Goal: Transaction & Acquisition: Purchase product/service

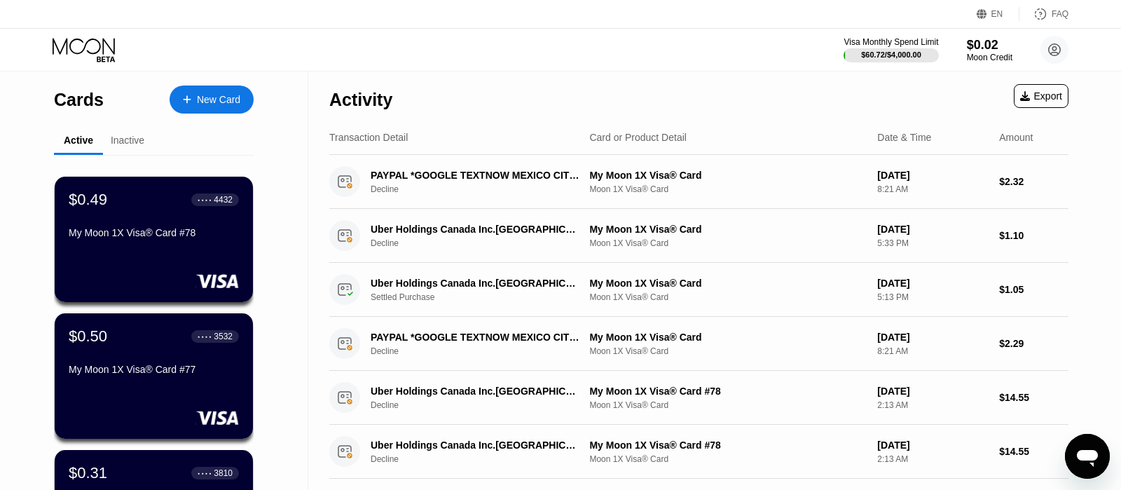
click at [202, 94] on div "New Card" at bounding box center [218, 100] width 43 height 12
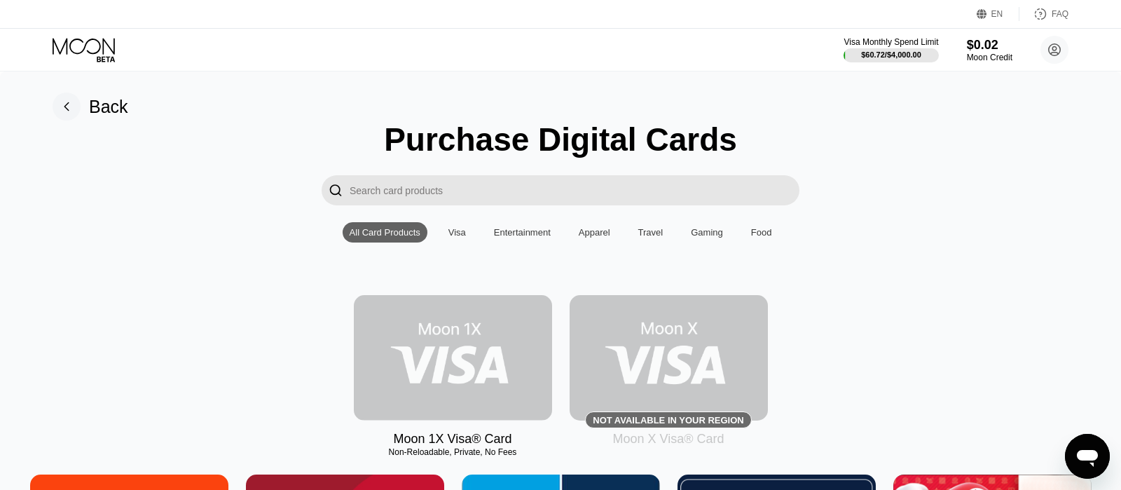
click at [483, 348] on img at bounding box center [453, 357] width 198 height 125
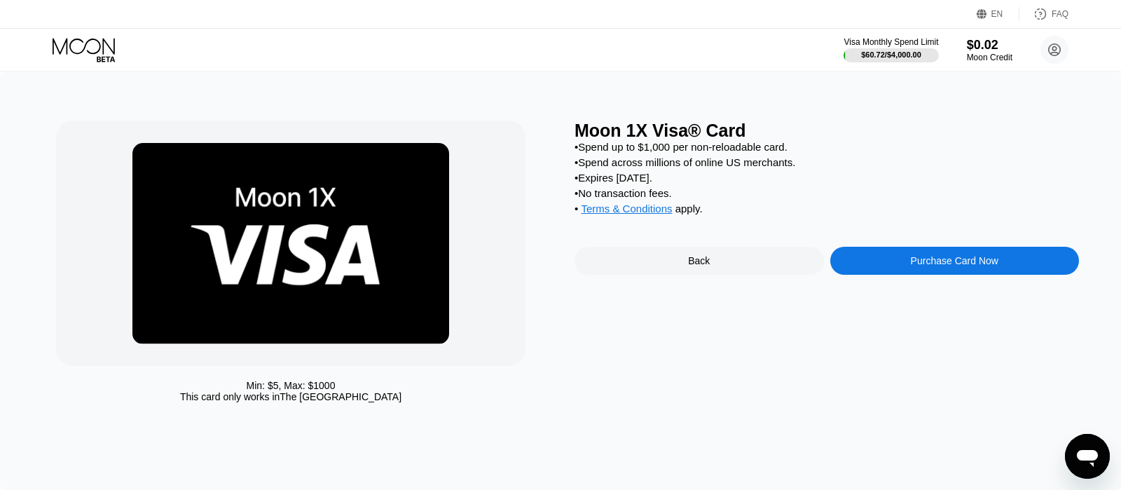
click at [902, 272] on div "Purchase Card Now" at bounding box center [954, 261] width 249 height 28
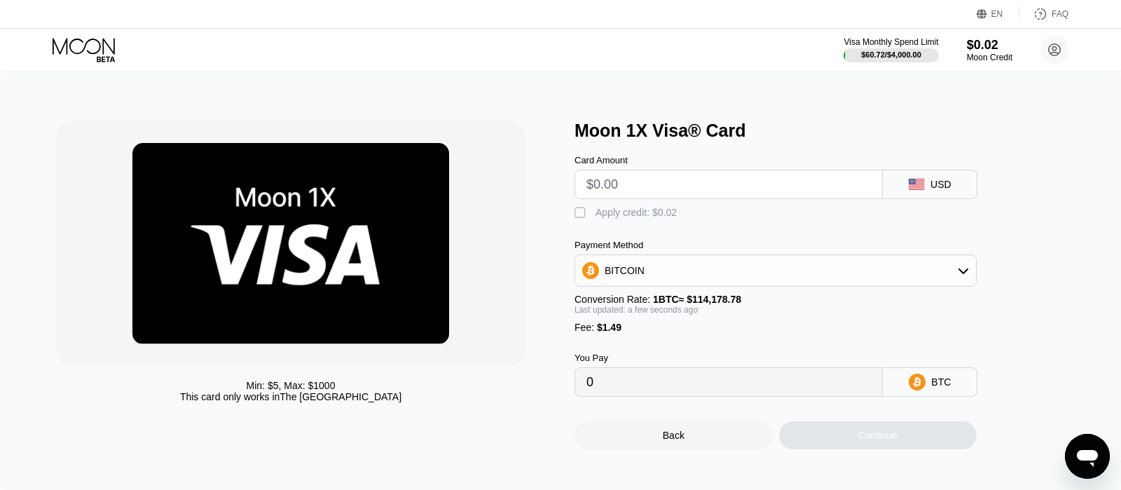
click at [666, 193] on input "text" at bounding box center [728, 184] width 284 height 28
click at [654, 210] on div " Apply credit: $0.02" at bounding box center [798, 209] width 448 height 21
click at [653, 216] on div "Apply credit: $0.02" at bounding box center [635, 212] width 81 height 11
click at [650, 192] on input "text" at bounding box center [728, 184] width 284 height 28
paste input "$25.30"
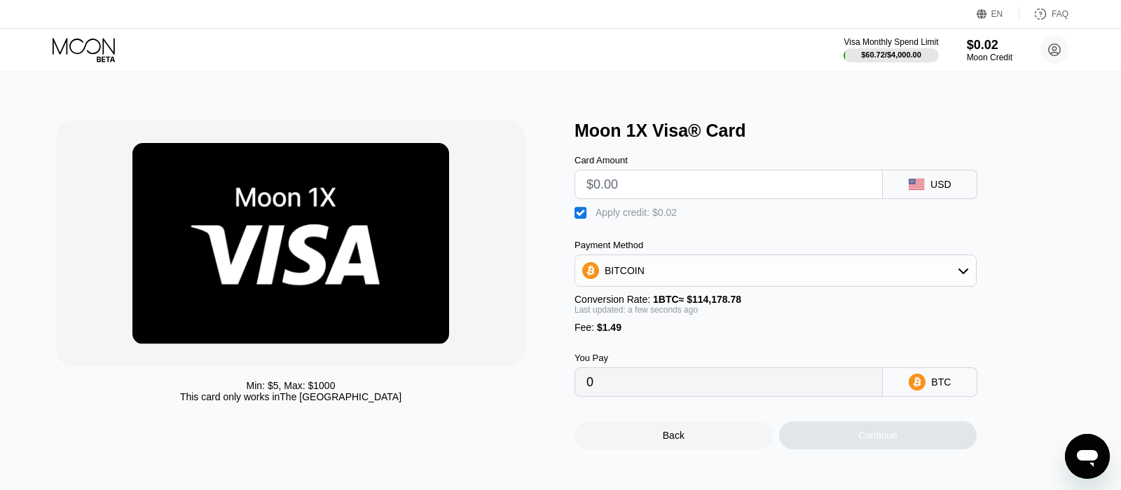
type input "$25.30"
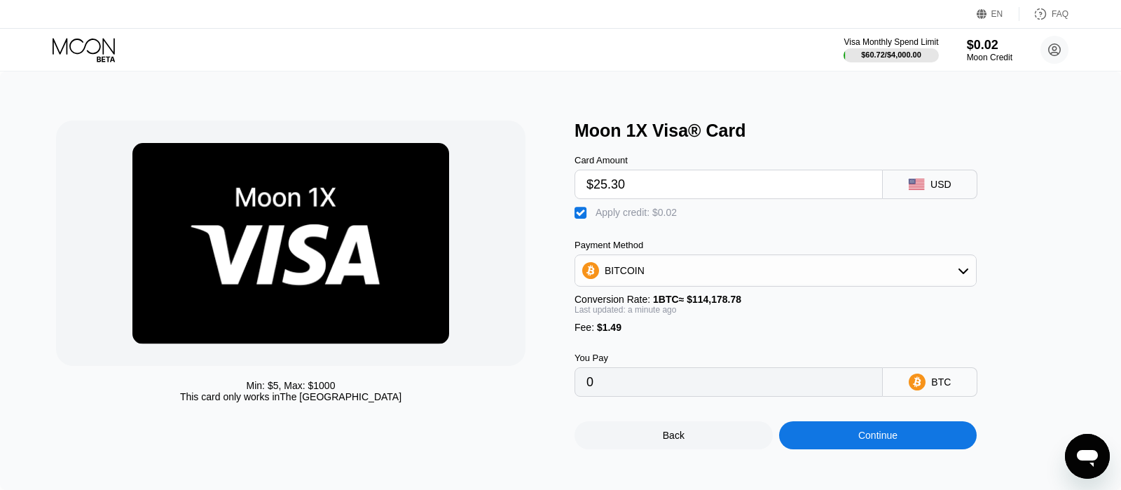
type input "0.00023446"
type input "$25.30"
click at [632, 218] on div "Apply credit: $0.02" at bounding box center [635, 212] width 81 height 11
click at [614, 213] on div "Apply credit: $0.02" at bounding box center [635, 212] width 81 height 11
click at [688, 299] on div "Payment Method BITCOIN Conversion Rate: 1 BTC ≈ $114,178.78 Last updated: a min…" at bounding box center [775, 286] width 402 height 93
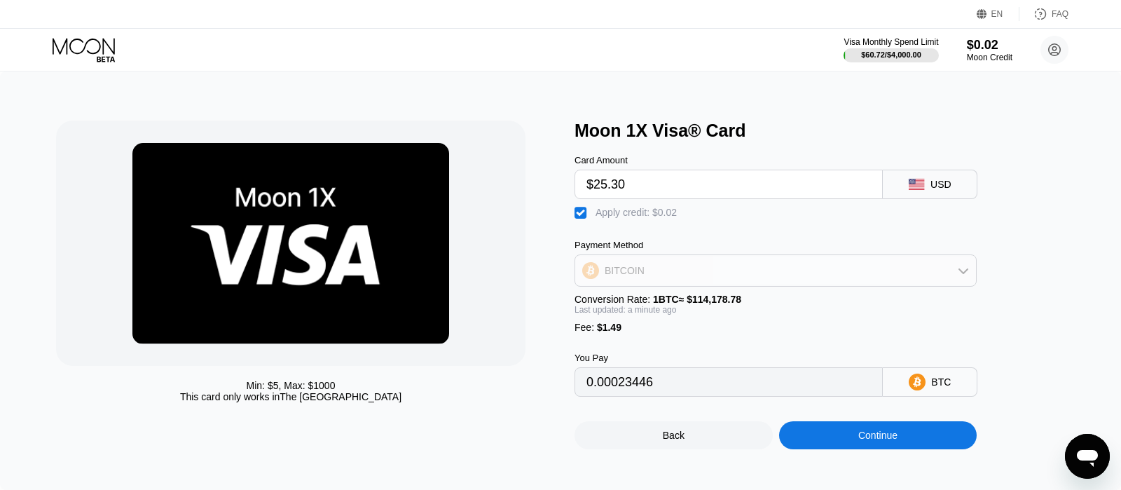
click at [674, 275] on div "BITCOIN" at bounding box center [775, 270] width 401 height 28
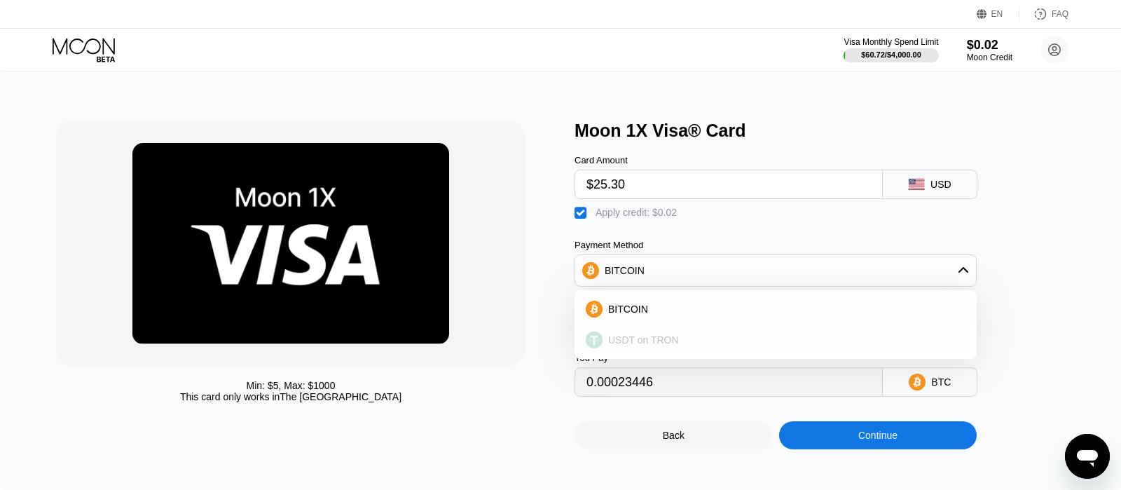
drag, startPoint x: 660, startPoint y: 342, endPoint x: 830, endPoint y: 436, distance: 194.1
click at [660, 342] on div "USDT on TRON" at bounding box center [776, 340] width 394 height 28
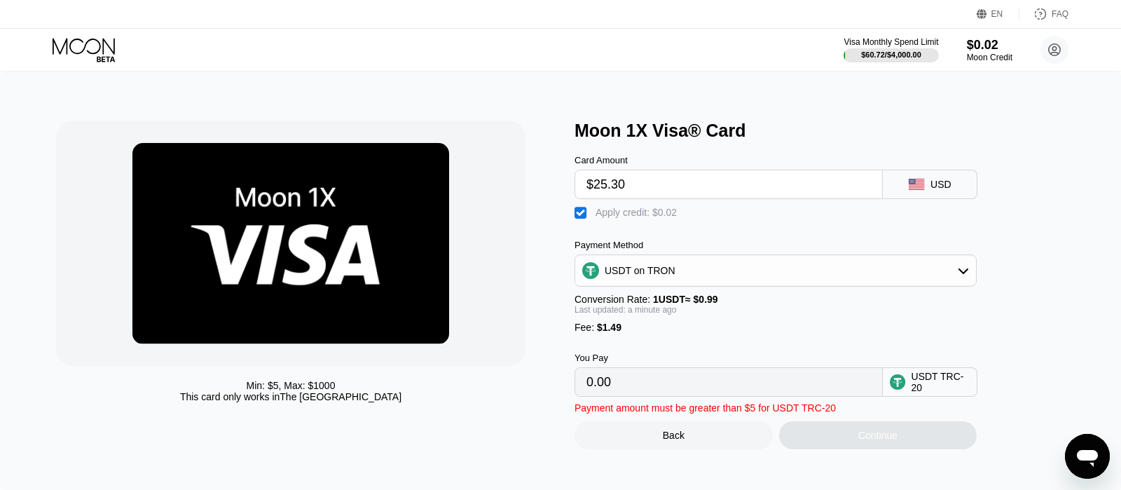
type input "27.04"
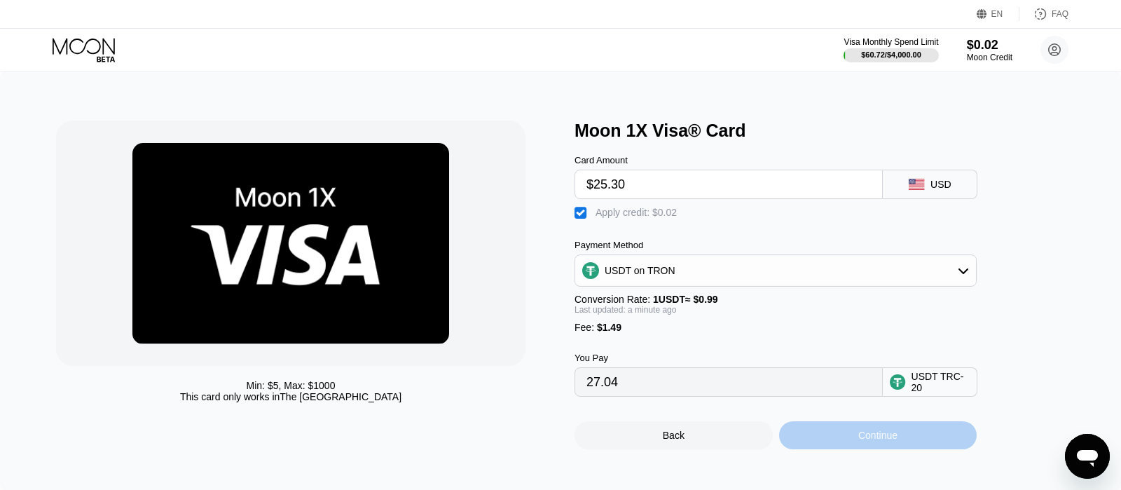
click at [840, 448] on div "Continue" at bounding box center [878, 435] width 198 height 28
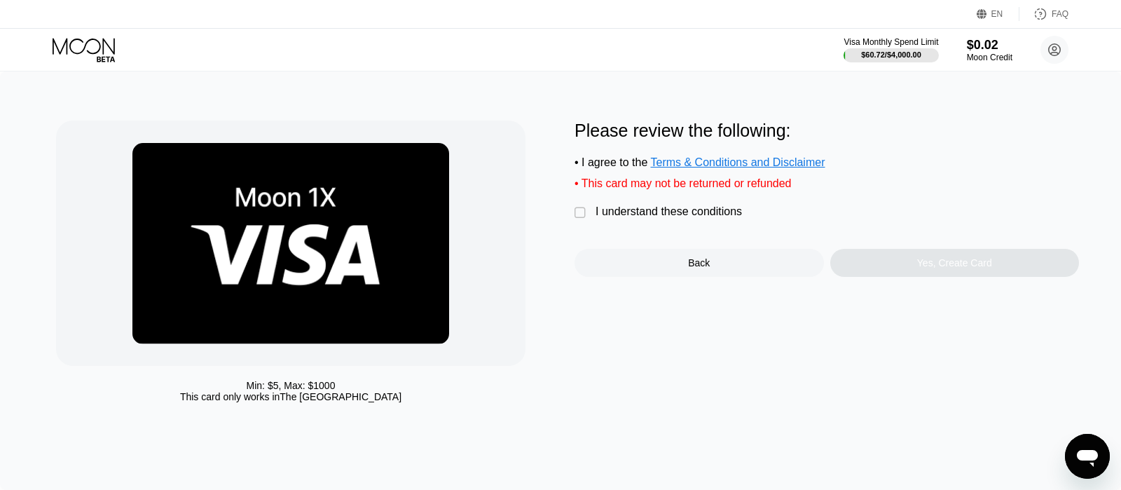
drag, startPoint x: 608, startPoint y: 224, endPoint x: 617, endPoint y: 226, distance: 9.3
click at [609, 218] on div "I understand these conditions" at bounding box center [668, 211] width 146 height 13
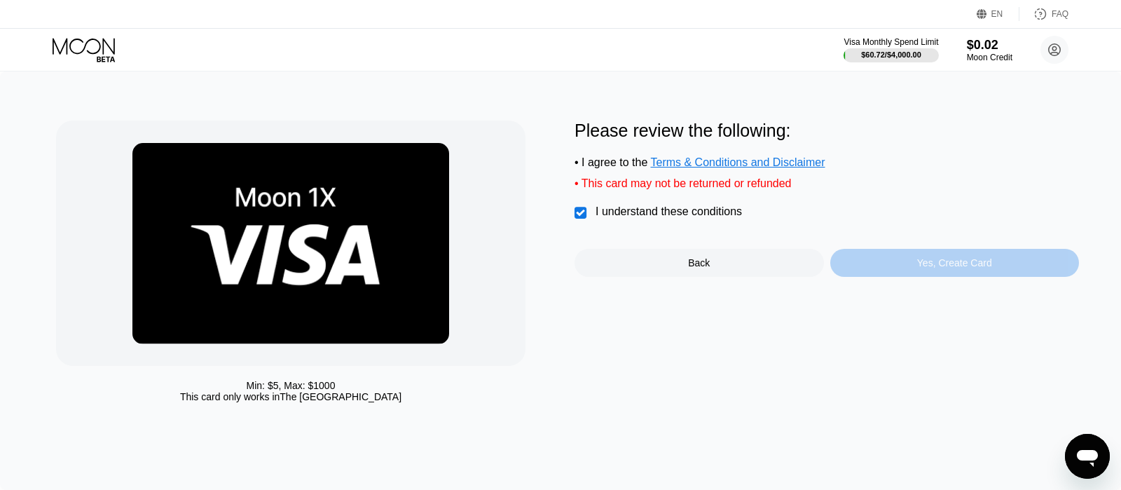
drag, startPoint x: 881, startPoint y: 275, endPoint x: 489, endPoint y: 6, distance: 476.0
click at [880, 275] on div "Yes, Create Card" at bounding box center [954, 263] width 249 height 28
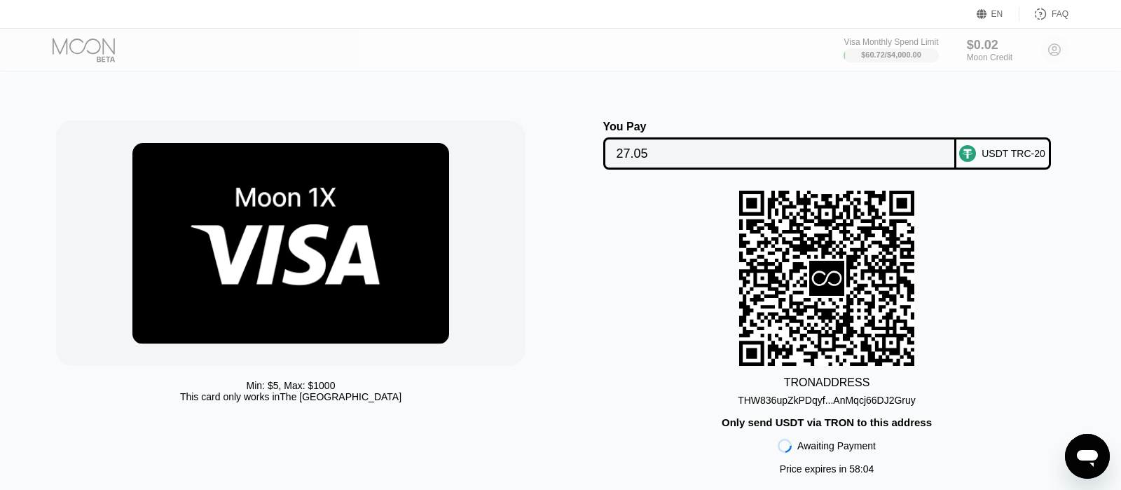
click at [832, 404] on div "THW836upZkPDqyf...AnMqcj66DJ2Gruy" at bounding box center [827, 399] width 178 height 11
drag, startPoint x: 780, startPoint y: 434, endPoint x: 829, endPoint y: 253, distance: 187.1
click at [782, 428] on div "Only send USDT via TRON to this address" at bounding box center [826, 422] width 210 height 12
click at [638, 148] on input "27.05" at bounding box center [779, 153] width 326 height 28
click at [778, 394] on div "THW836upZkPDqyf...AnMqcj66DJ2Gruy" at bounding box center [827, 397] width 178 height 17
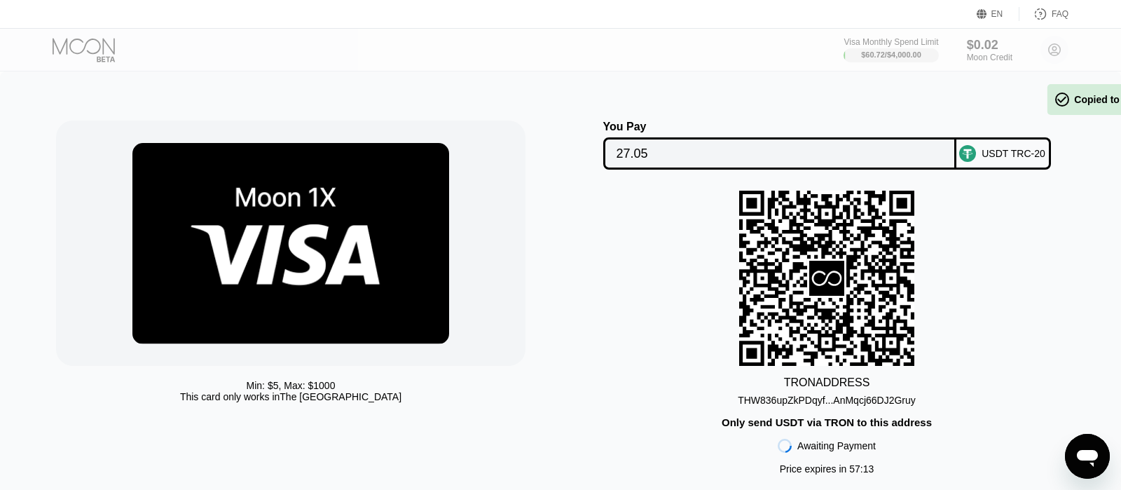
drag, startPoint x: 777, startPoint y: 406, endPoint x: 489, endPoint y: 25, distance: 478.5
click at [777, 406] on div "THW836upZkPDqyf...AnMqcj66DJ2Gruy" at bounding box center [827, 399] width 178 height 11
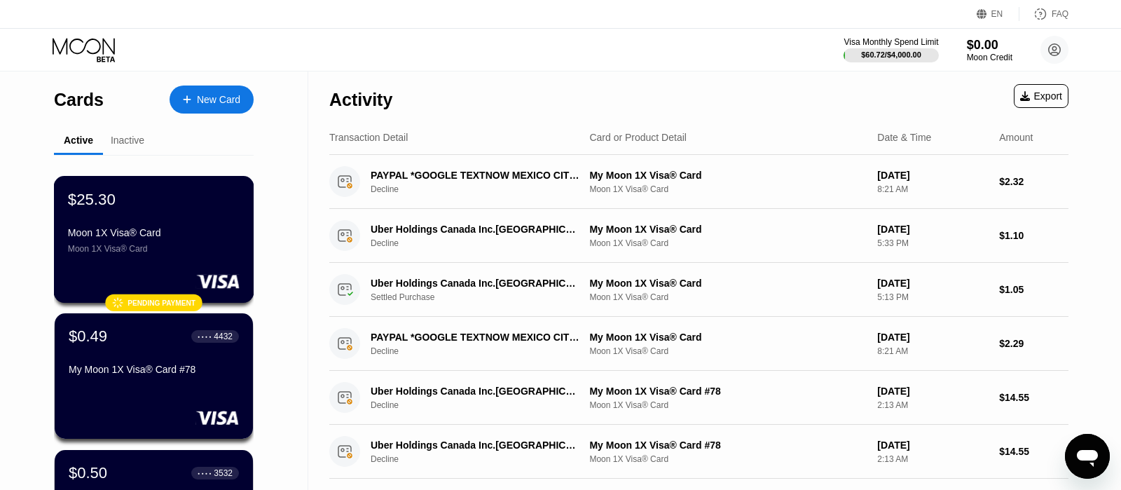
click at [188, 279] on div at bounding box center [154, 281] width 172 height 14
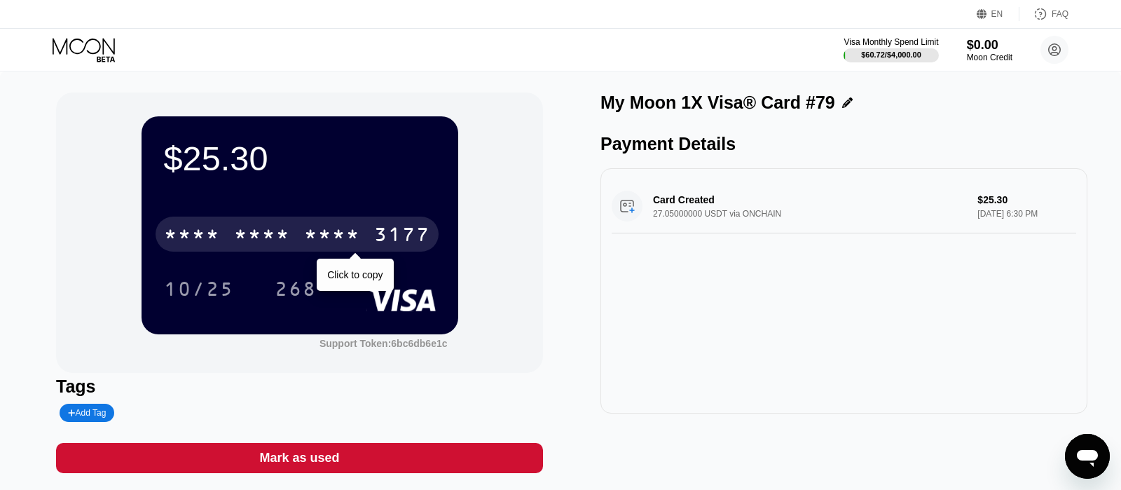
click at [325, 238] on div "* * * *" at bounding box center [332, 236] width 56 height 22
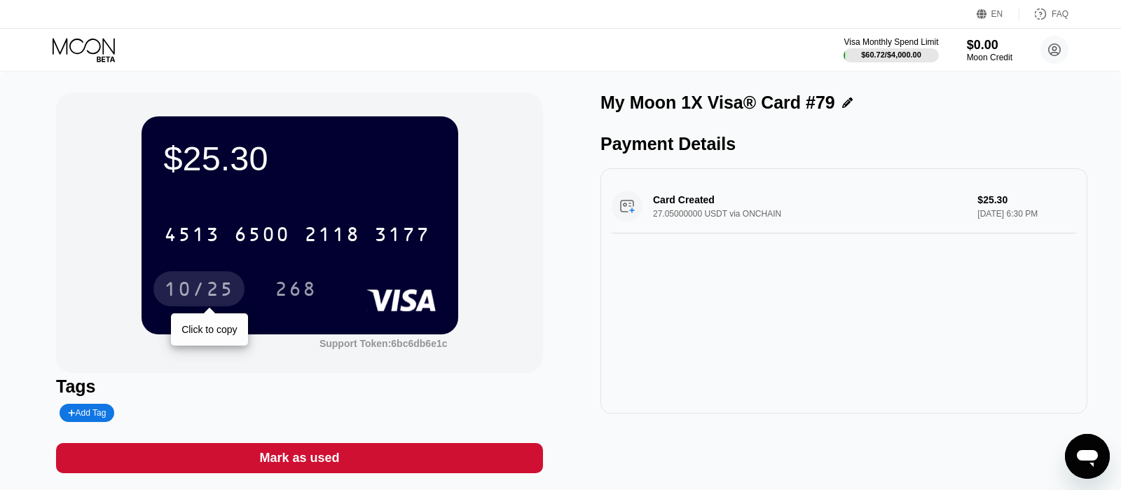
click at [168, 300] on div "10/25" at bounding box center [199, 290] width 70 height 22
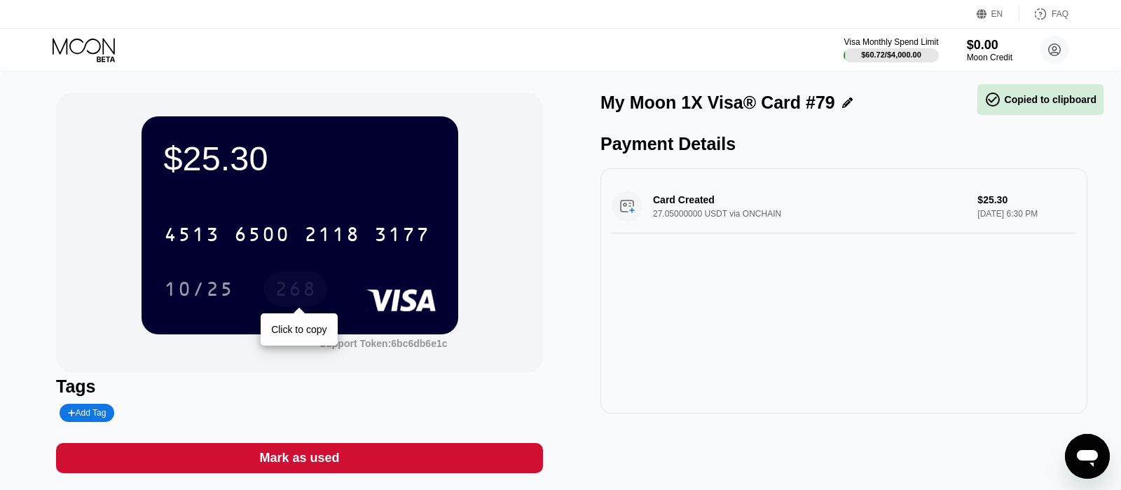
click at [296, 296] on div "268" at bounding box center [296, 290] width 42 height 22
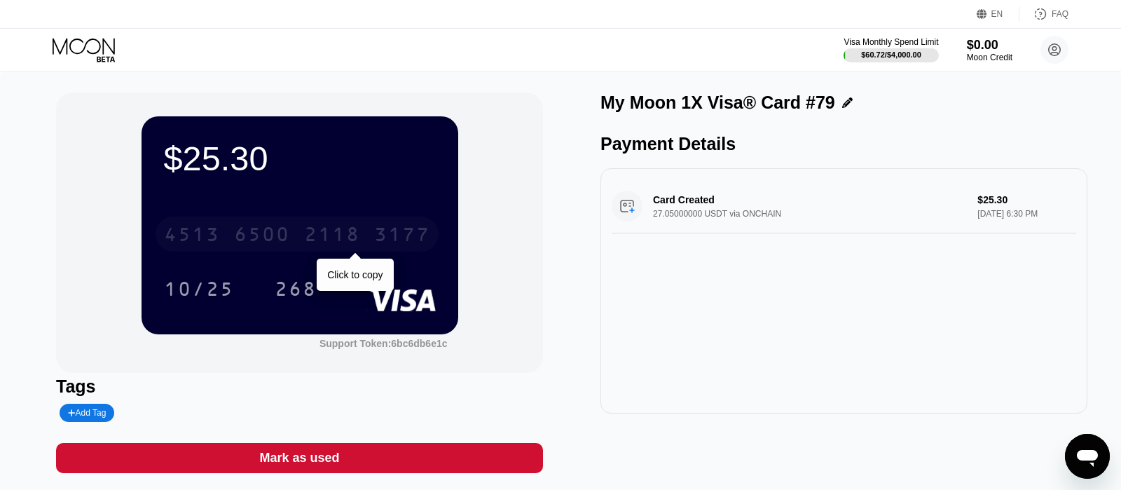
click at [237, 237] on div "6500" at bounding box center [262, 236] width 56 height 22
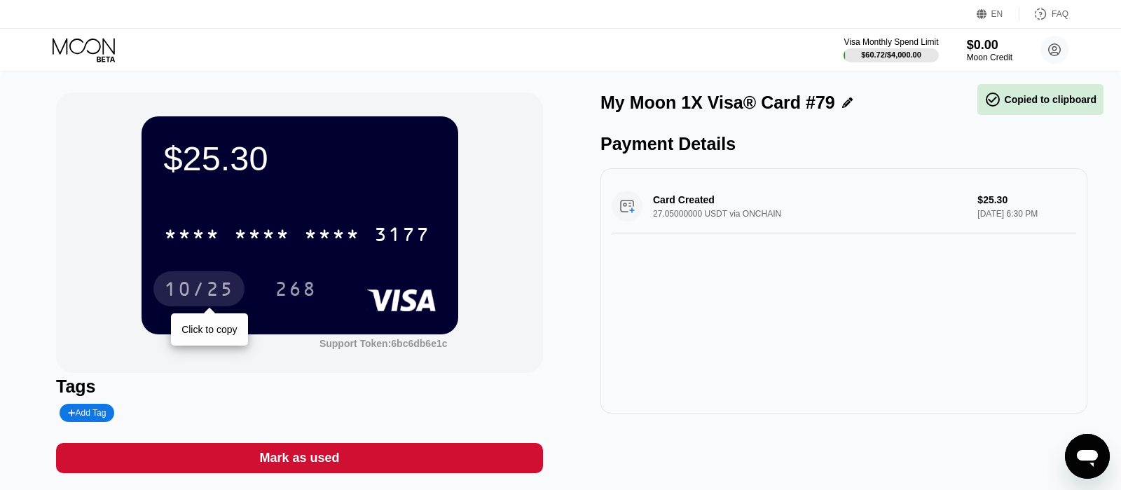
click at [207, 286] on div "10/25" at bounding box center [199, 290] width 70 height 22
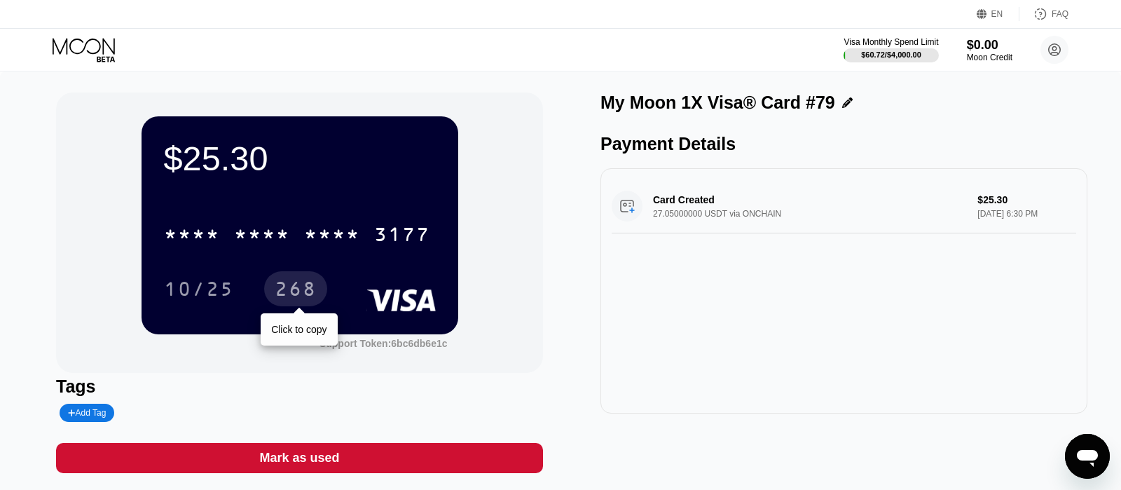
click at [282, 235] on div "* * * *" at bounding box center [262, 236] width 56 height 22
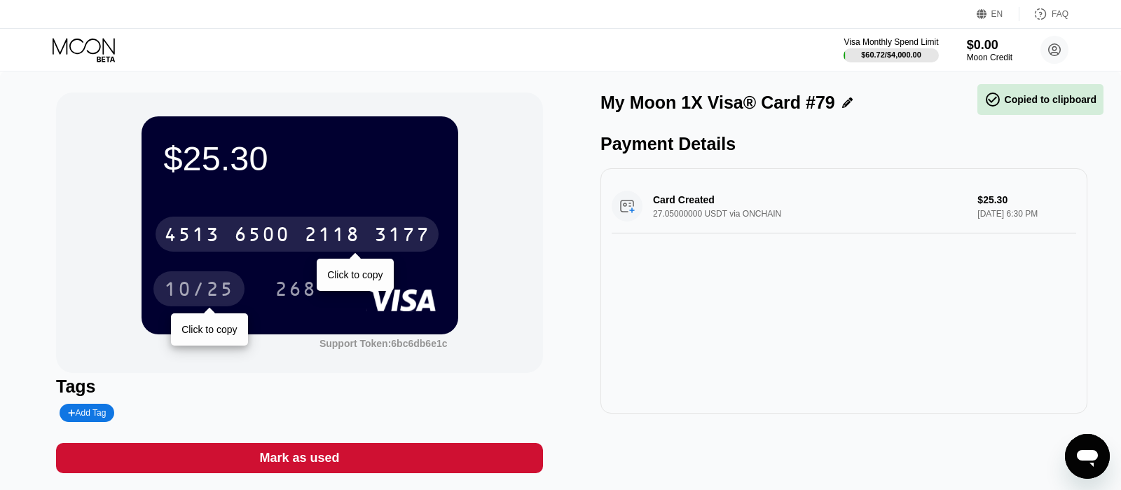
click at [188, 293] on div "10/25" at bounding box center [199, 290] width 70 height 22
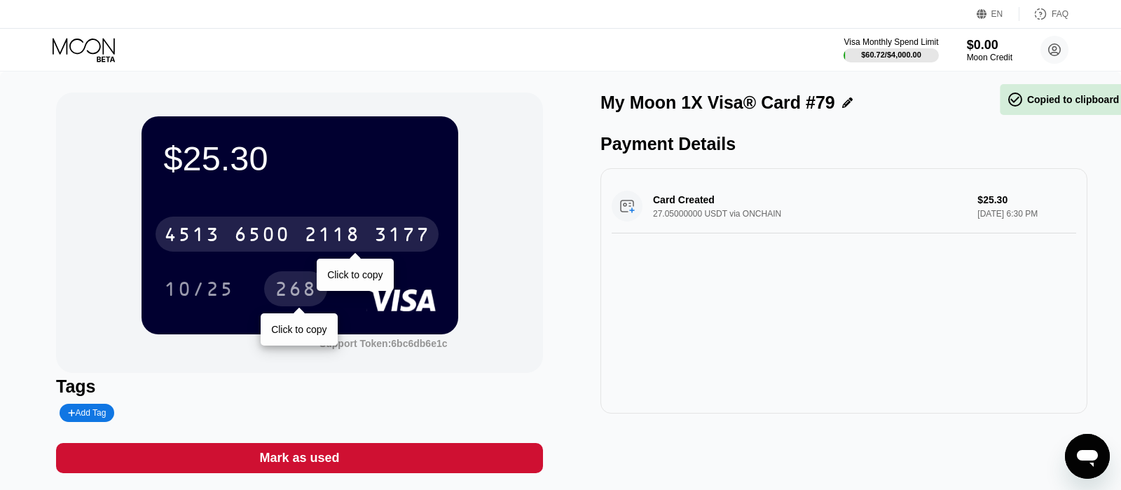
click at [289, 291] on div "268" at bounding box center [296, 290] width 42 height 22
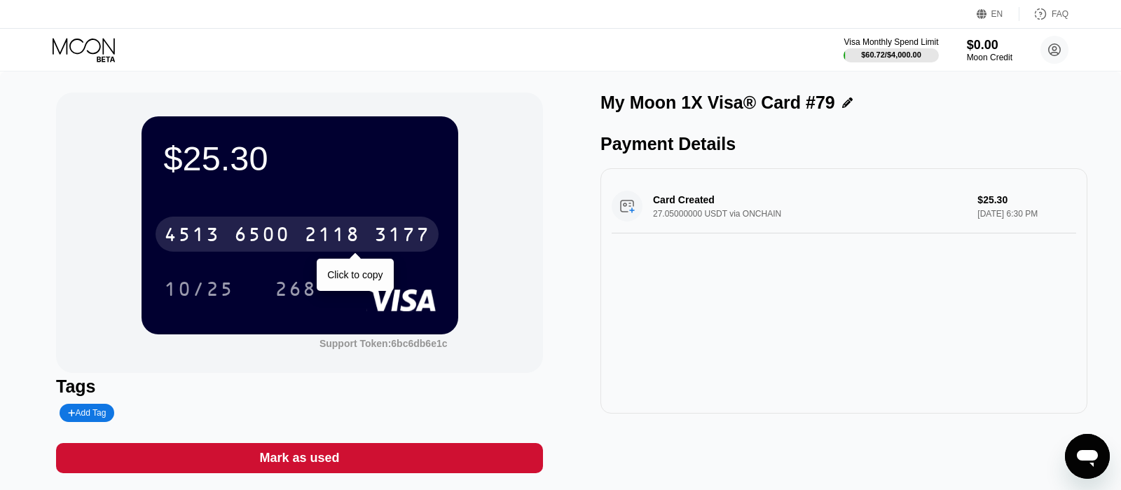
click at [387, 251] on div "4513 6500 2118 3177" at bounding box center [296, 233] width 283 height 35
click at [380, 237] on div "3177" at bounding box center [402, 236] width 56 height 22
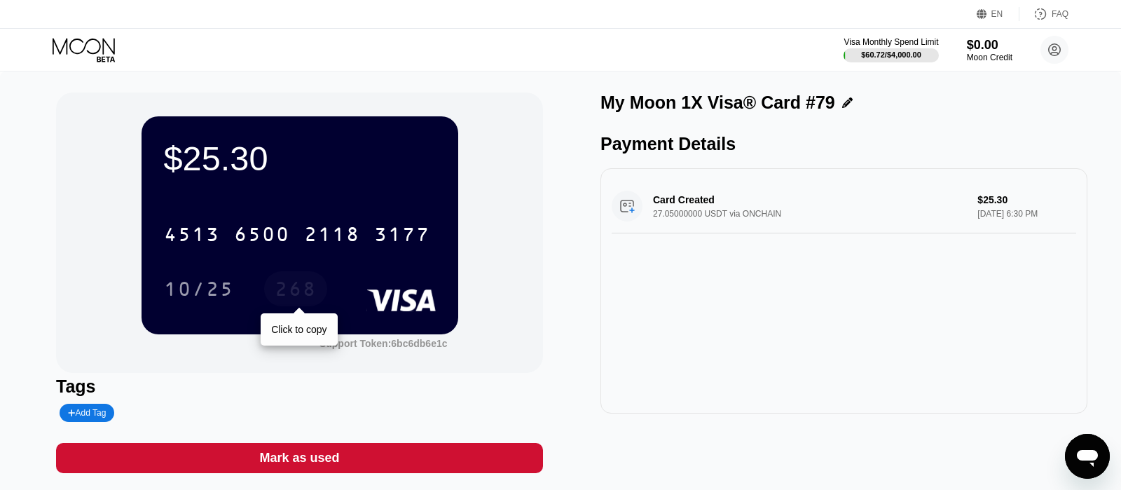
drag, startPoint x: 296, startPoint y: 286, endPoint x: 189, endPoint y: 296, distance: 107.6
click at [189, 296] on div "10/25 268 Click to copy" at bounding box center [300, 288] width 272 height 35
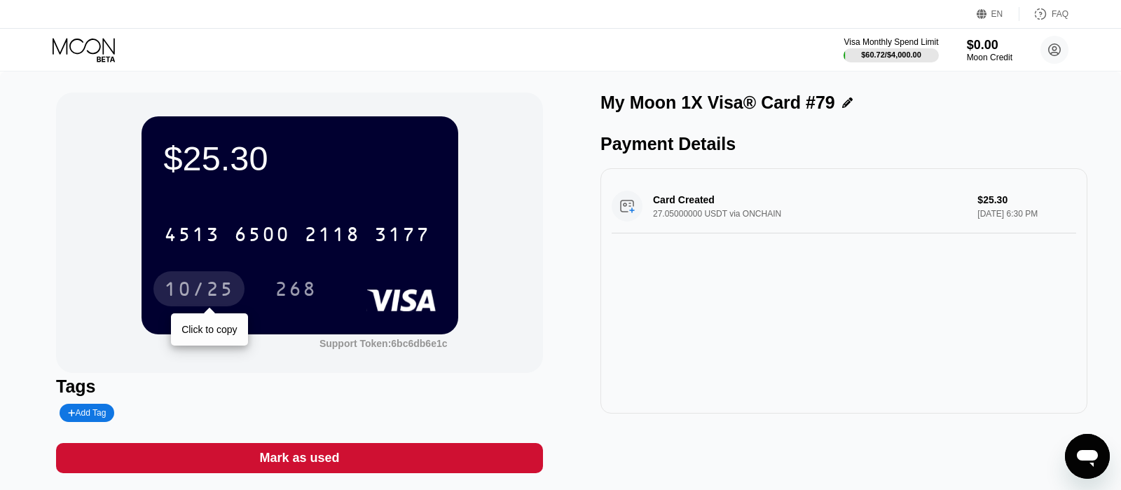
click at [189, 296] on div "10/25" at bounding box center [199, 290] width 70 height 22
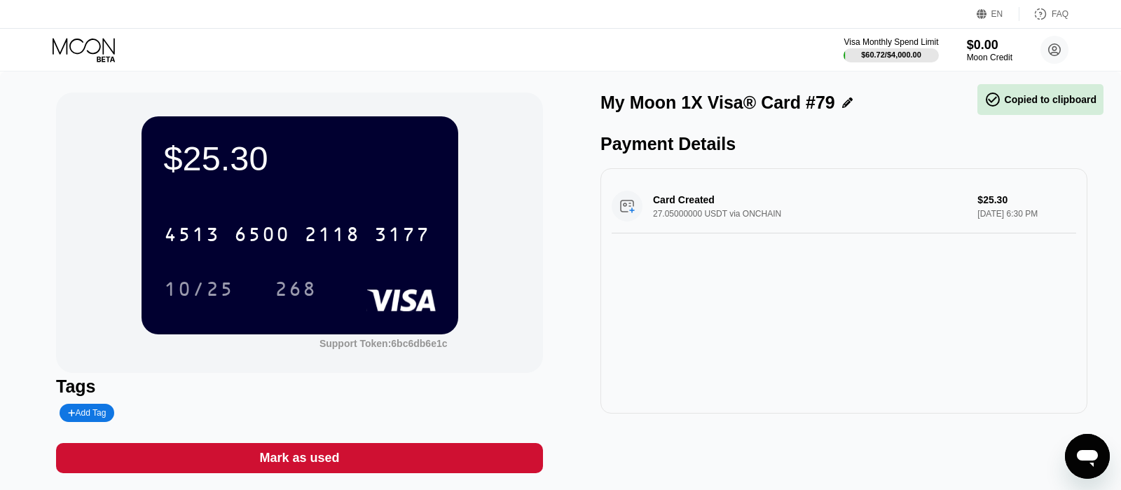
drag, startPoint x: 274, startPoint y: 312, endPoint x: 303, endPoint y: 277, distance: 46.3
click at [282, 305] on div "$25.30 4513 6500 2118 3177 10/25 268" at bounding box center [299, 224] width 317 height 217
click at [303, 277] on div "268" at bounding box center [295, 288] width 63 height 35
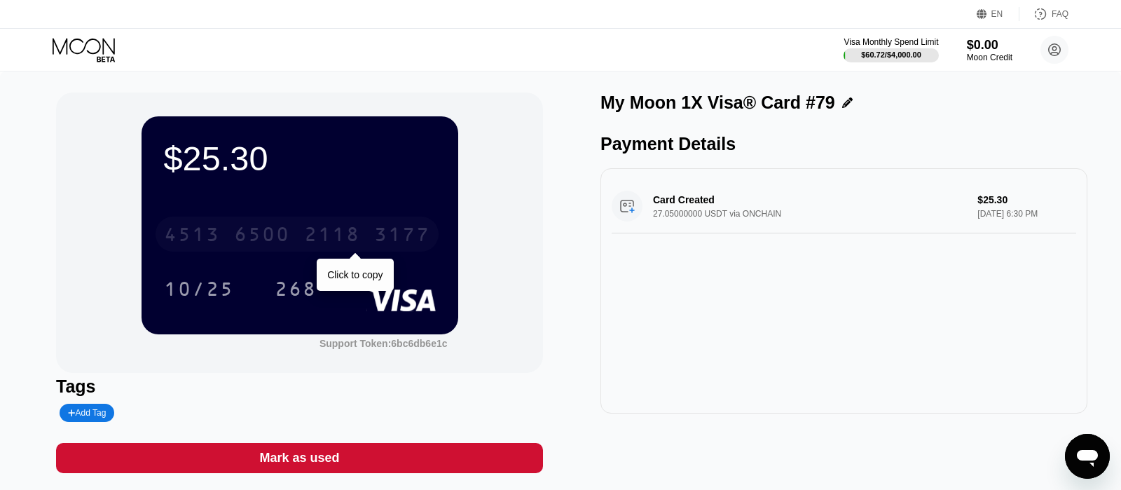
click at [307, 251] on div "4513 6500 2118 3177" at bounding box center [296, 233] width 283 height 35
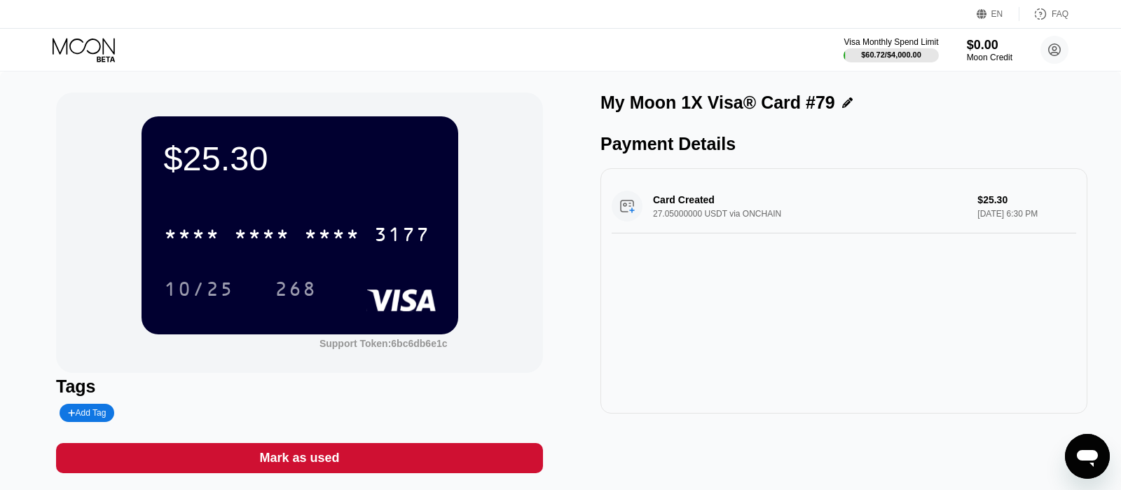
click at [225, 289] on div "10/25" at bounding box center [199, 290] width 70 height 22
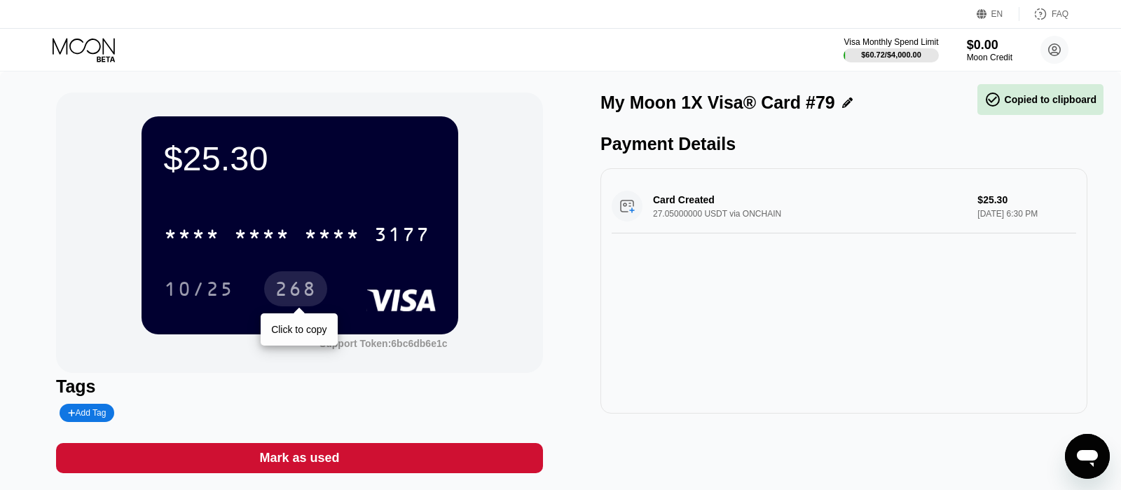
click at [286, 296] on div "268" at bounding box center [296, 290] width 42 height 22
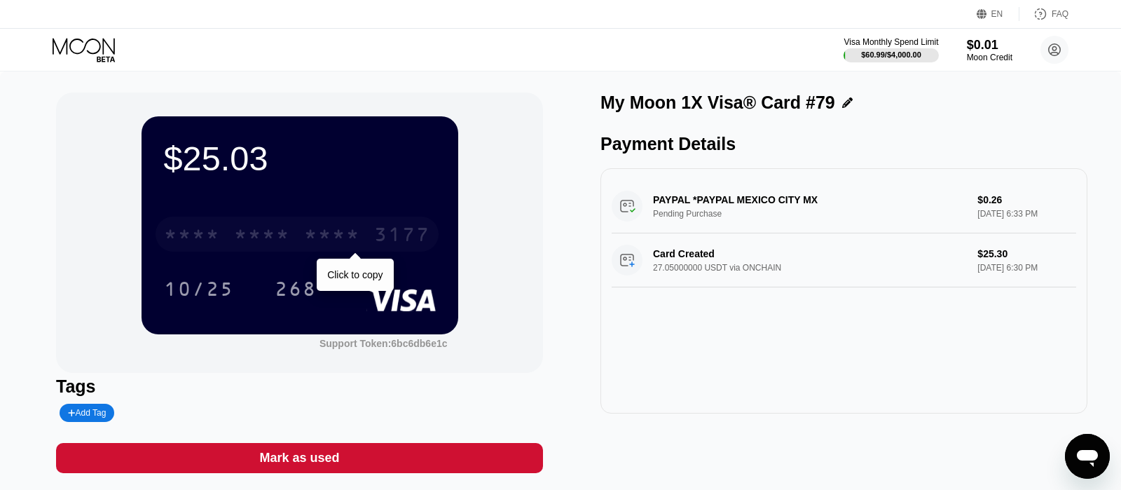
drag, startPoint x: 321, startPoint y: 221, endPoint x: 321, endPoint y: 232, distance: 10.5
click at [321, 223] on div "* * * * * * * * * * * * 3177" at bounding box center [296, 233] width 283 height 35
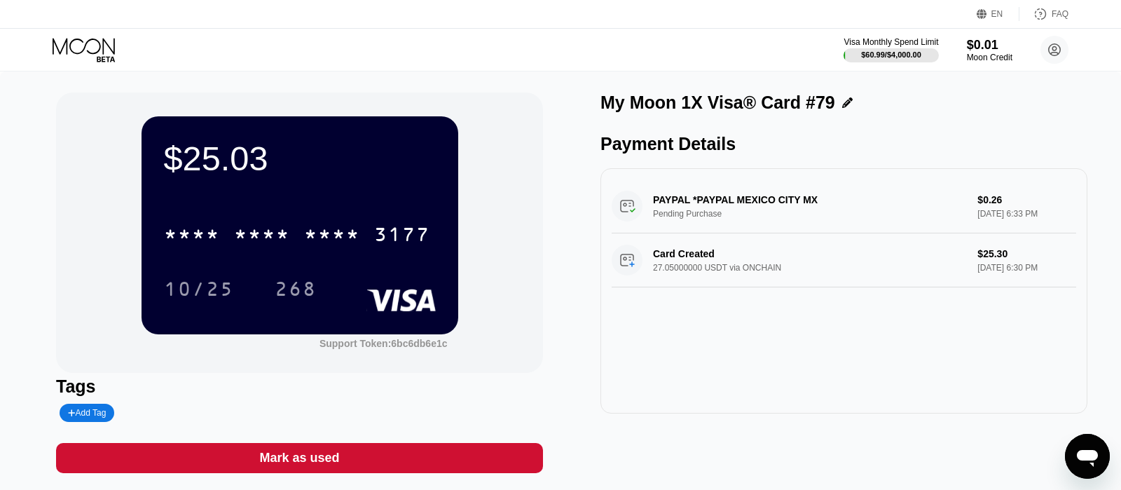
click at [191, 270] on div "* * * * * * * * * * * * 3177 10/25 268" at bounding box center [300, 247] width 272 height 83
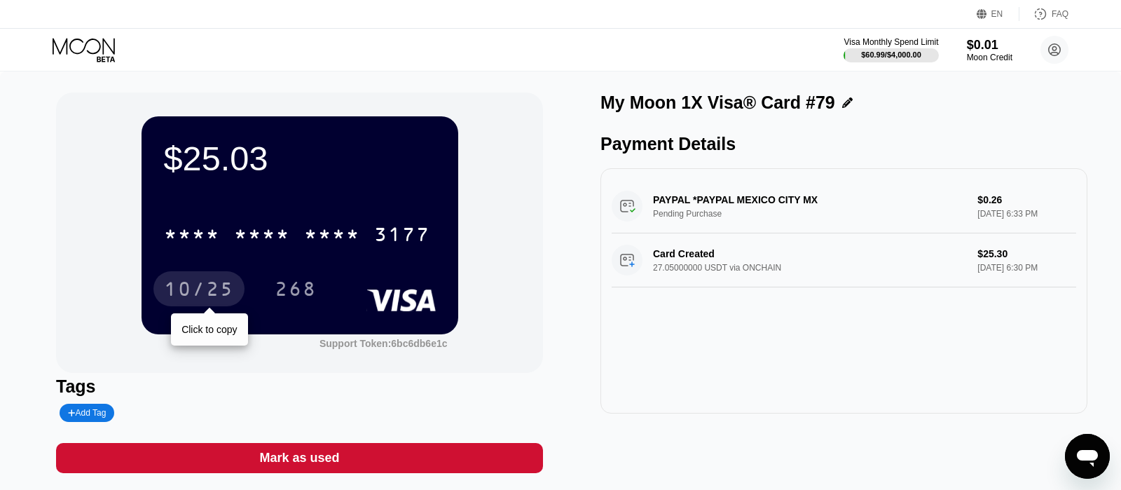
click at [198, 294] on div "10/25" at bounding box center [199, 290] width 70 height 22
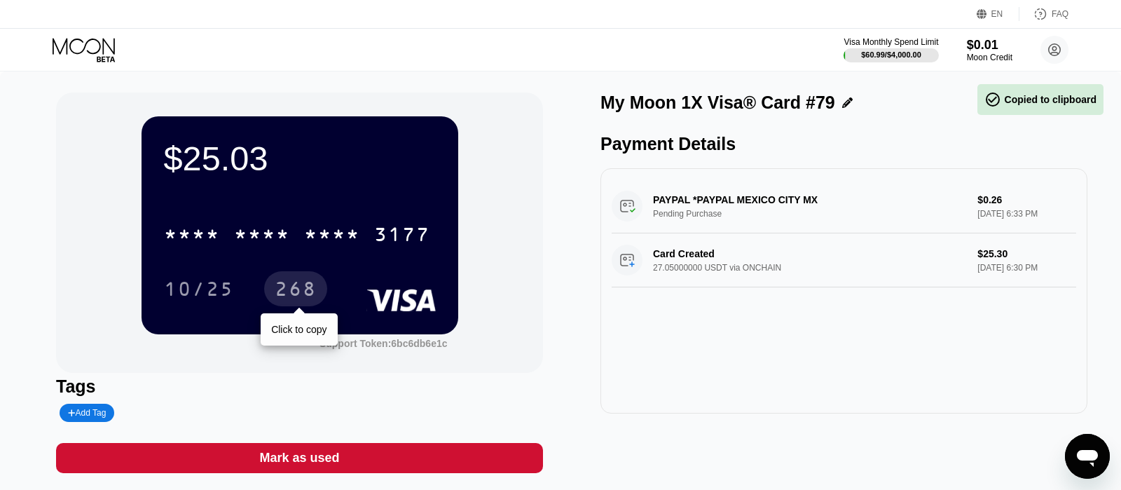
click at [295, 293] on div "268" at bounding box center [296, 290] width 42 height 22
